Goal: Find specific page/section: Find specific page/section

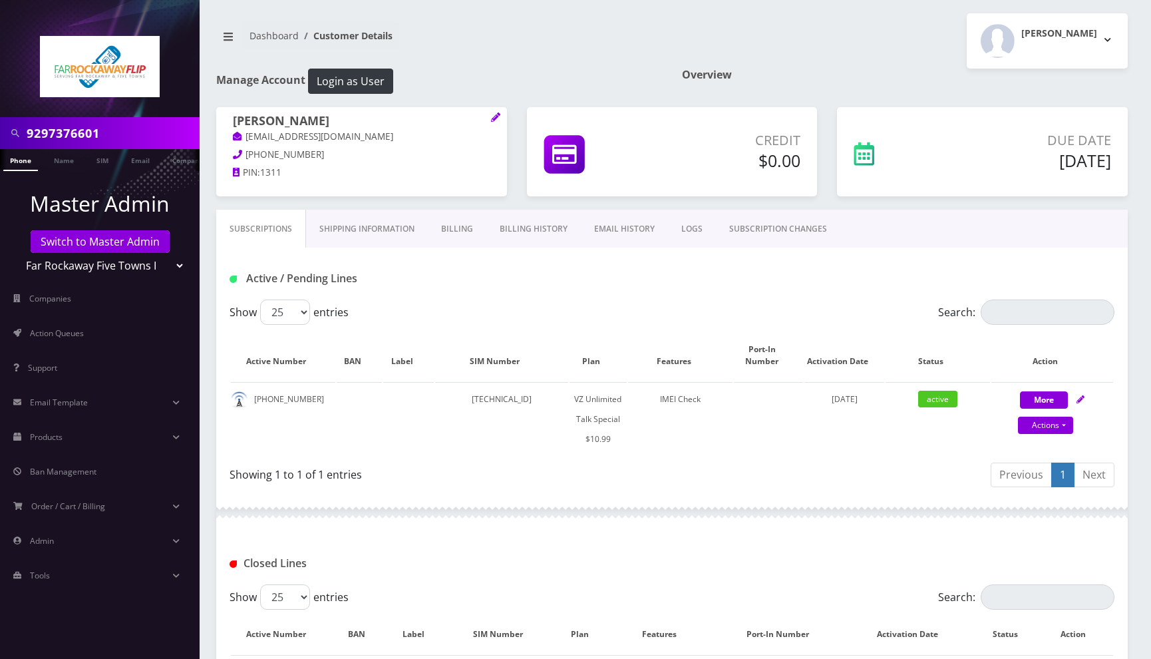
drag, startPoint x: 0, startPoint y: 0, endPoint x: 121, endPoint y: 140, distance: 184.9
click at [121, 140] on input "9297376601" at bounding box center [112, 132] width 170 height 25
paste input "5166597835"
type input "5166597835"
click at [19, 164] on link "Phone" at bounding box center [20, 160] width 35 height 22
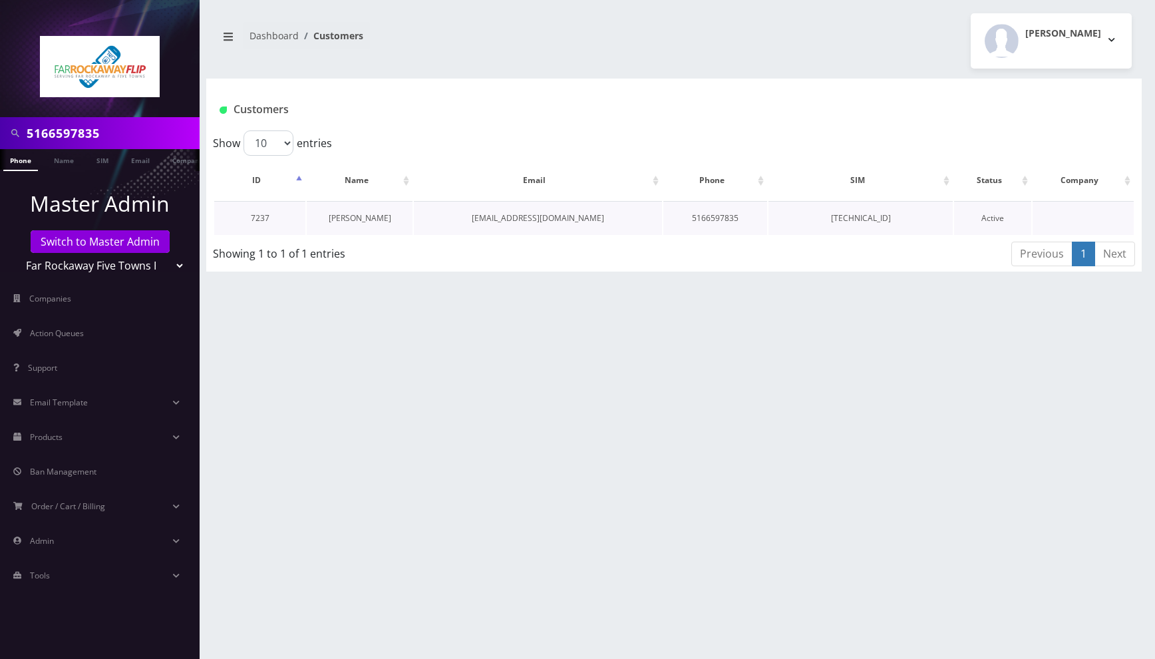
click at [349, 222] on link "Elan Forman" at bounding box center [360, 217] width 63 height 11
